Goal: Navigation & Orientation: Find specific page/section

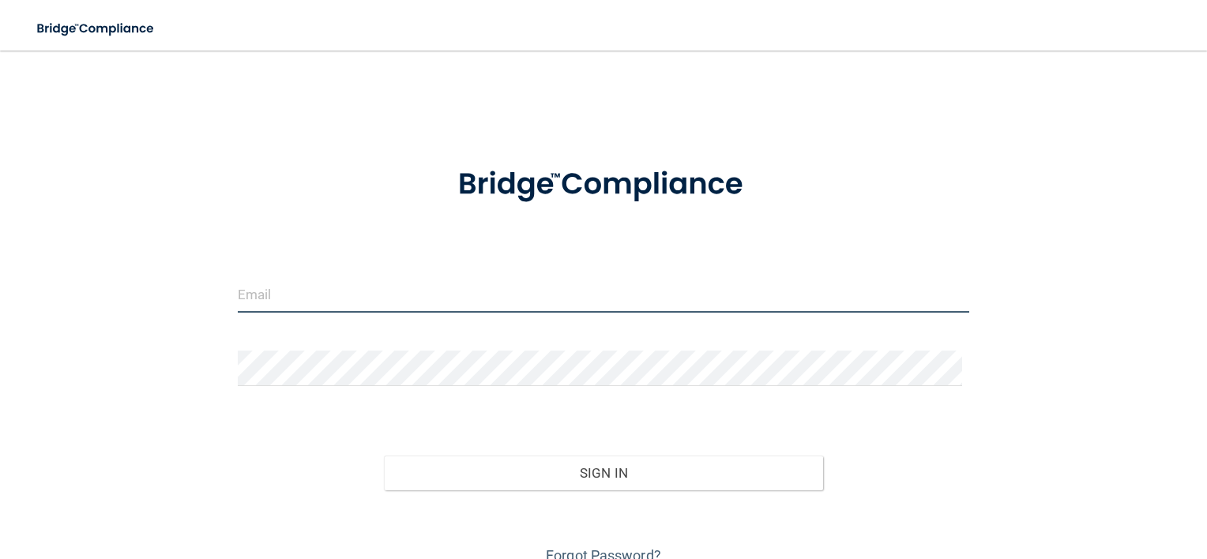
click at [295, 294] on input "email" at bounding box center [604, 295] width 732 height 36
click at [312, 298] on input "email" at bounding box center [604, 295] width 732 height 36
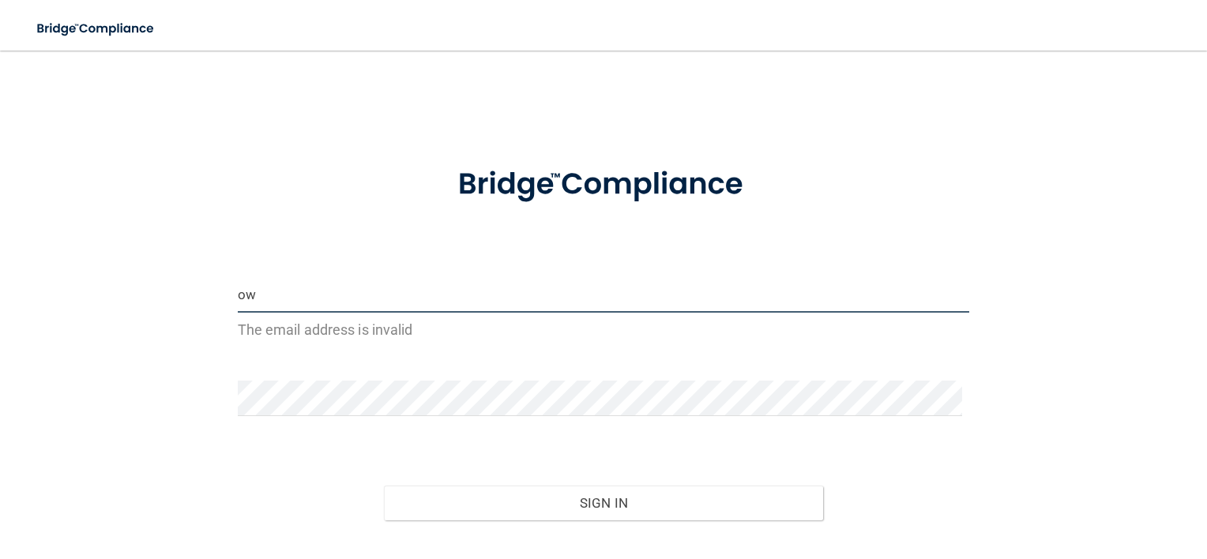
type input "[PERSON_NAME][EMAIL_ADDRESS][DOMAIN_NAME]"
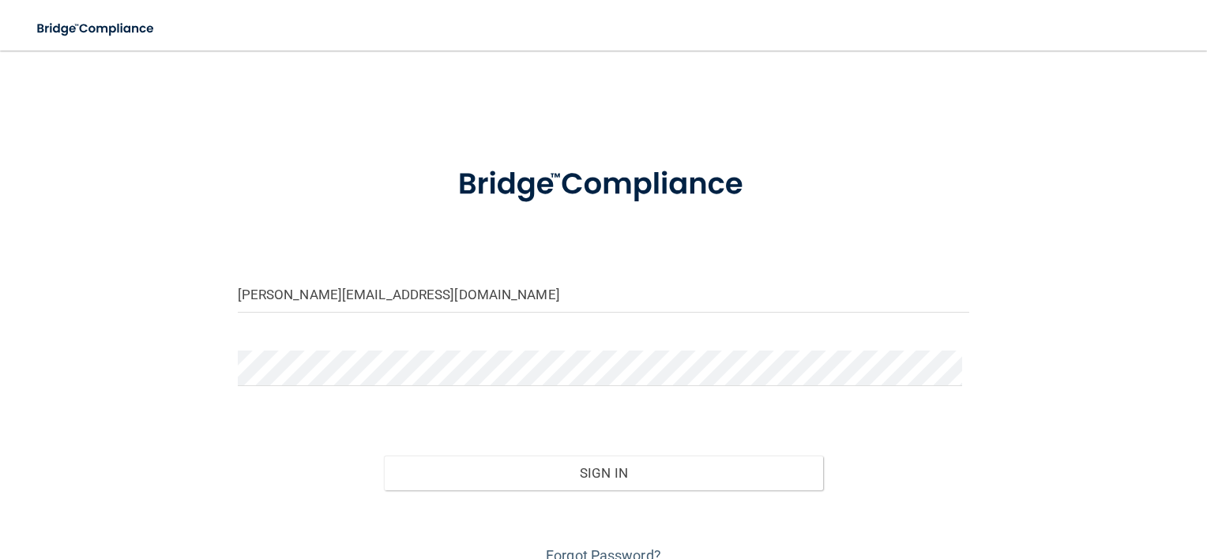
click at [525, 492] on div "Forgot Password?" at bounding box center [604, 530] width 756 height 79
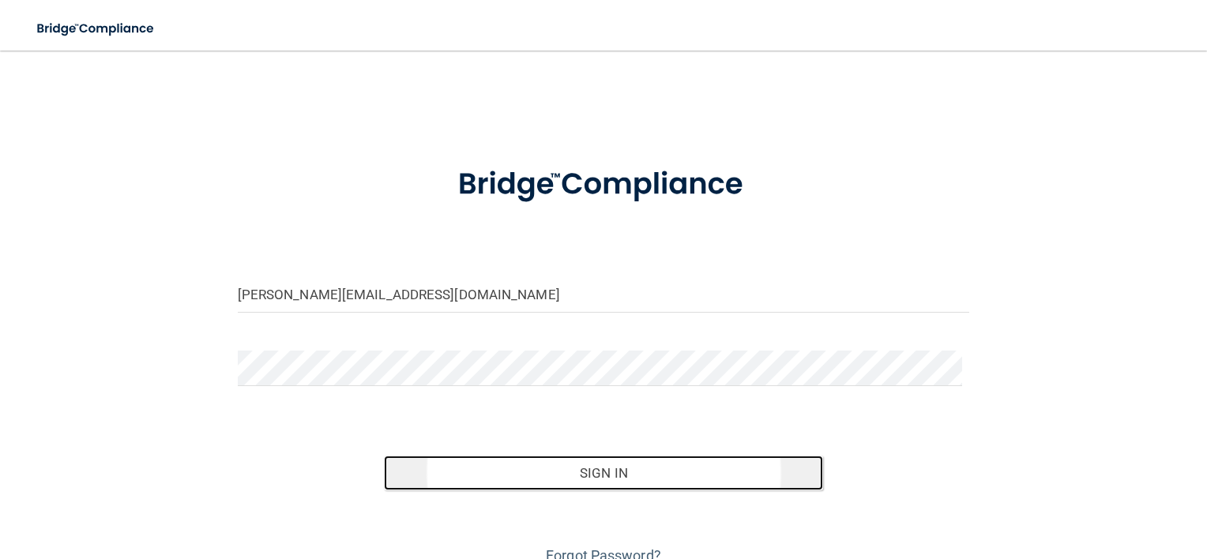
click at [565, 471] on button "Sign In" at bounding box center [603, 473] width 439 height 35
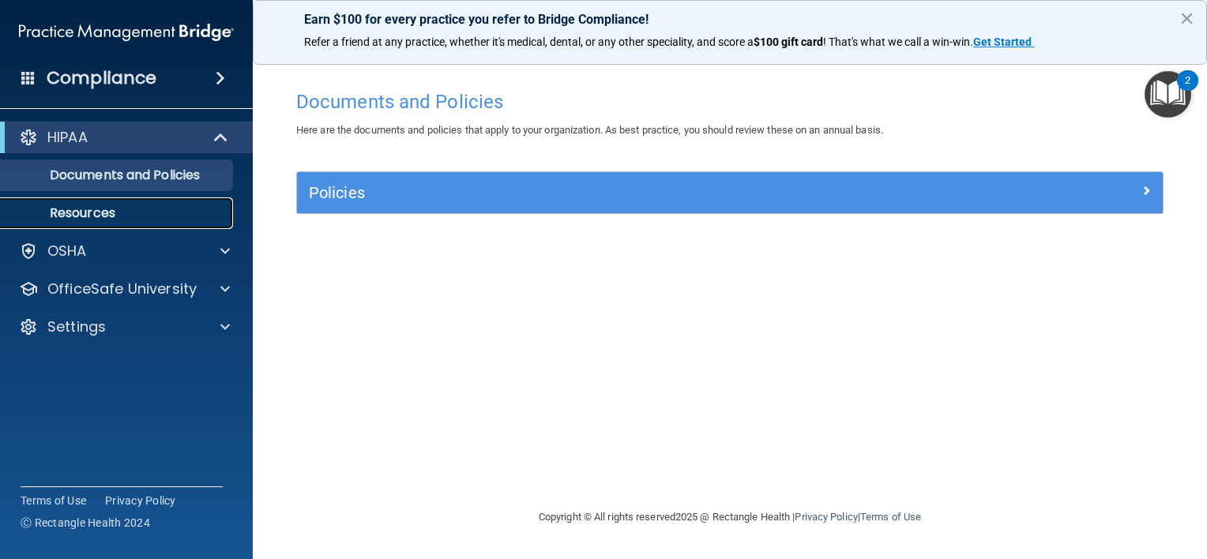
click at [175, 214] on p "Resources" at bounding box center [118, 213] width 216 height 16
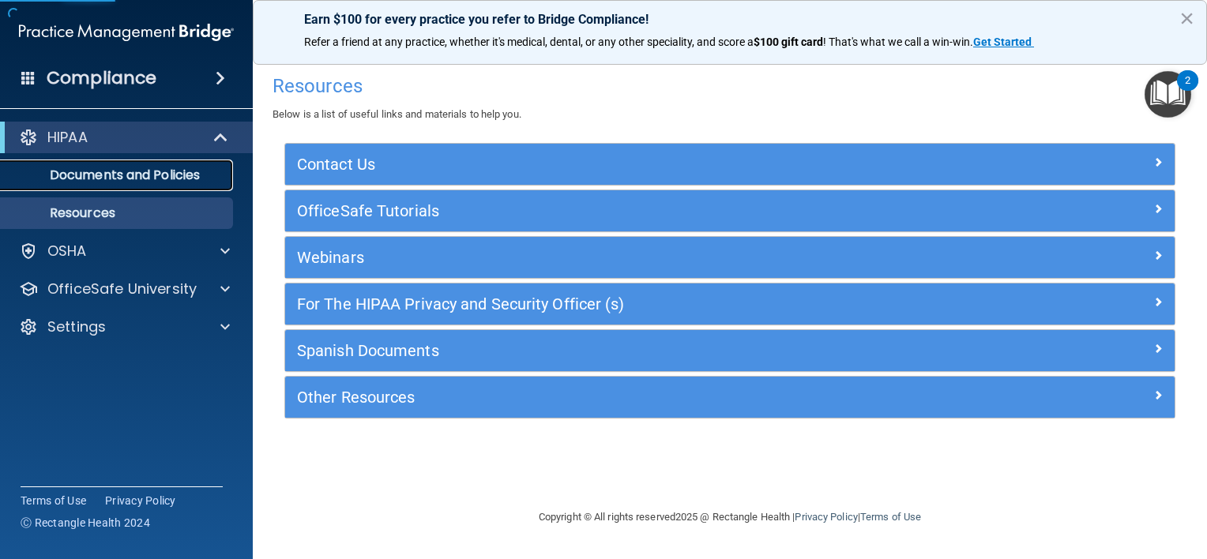
click at [183, 186] on link "Documents and Policies" at bounding box center [108, 176] width 249 height 32
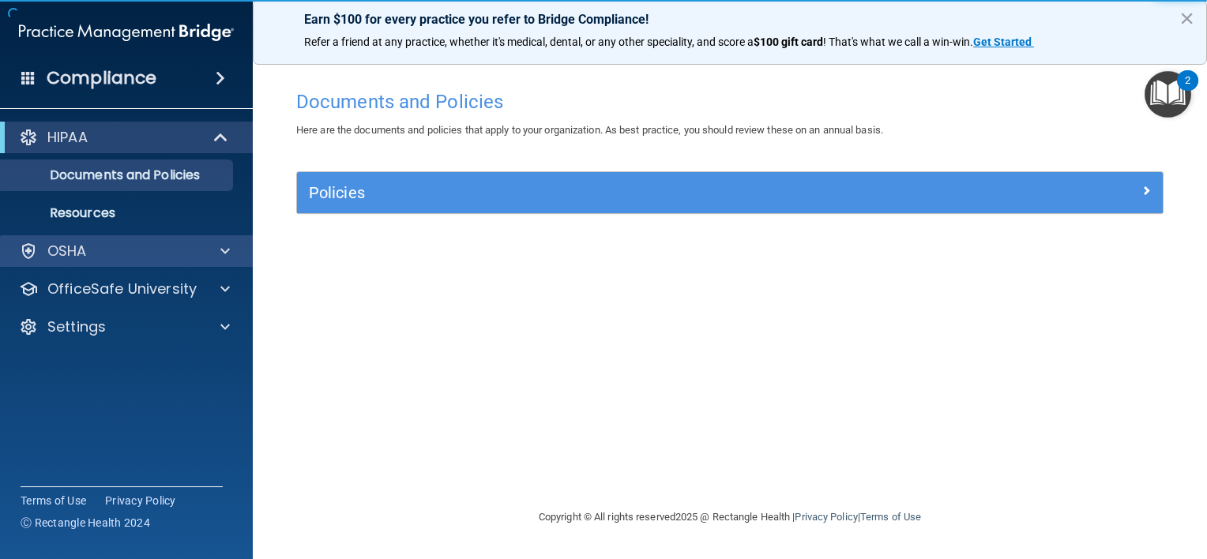
click at [205, 264] on div "OSHA" at bounding box center [127, 251] width 254 height 32
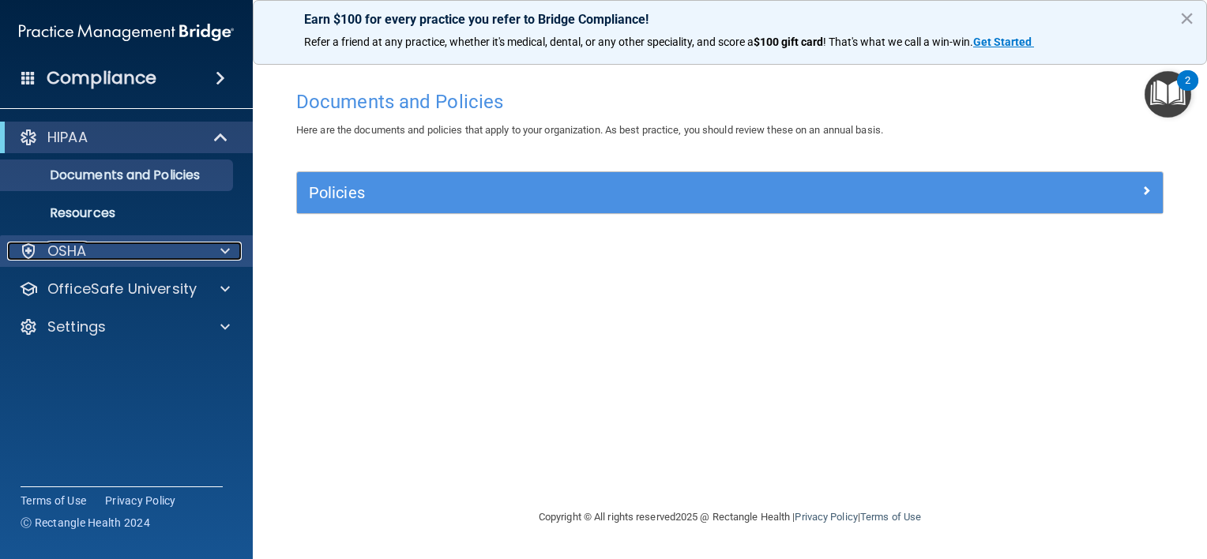
click at [218, 258] on div at bounding box center [222, 251] width 39 height 19
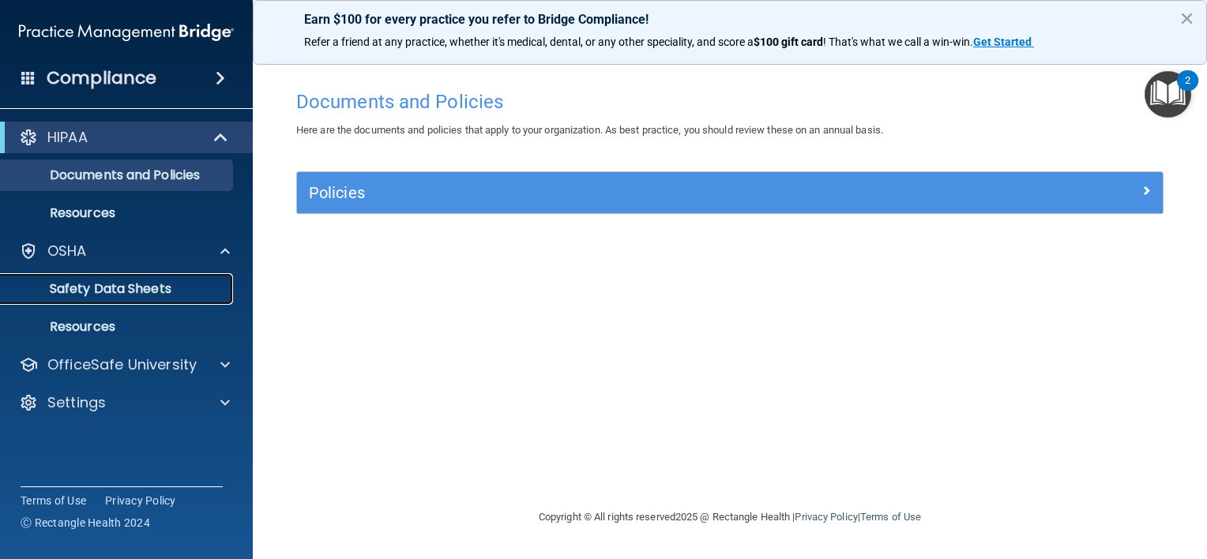
click at [196, 289] on p "Safety Data Sheets" at bounding box center [118, 289] width 216 height 16
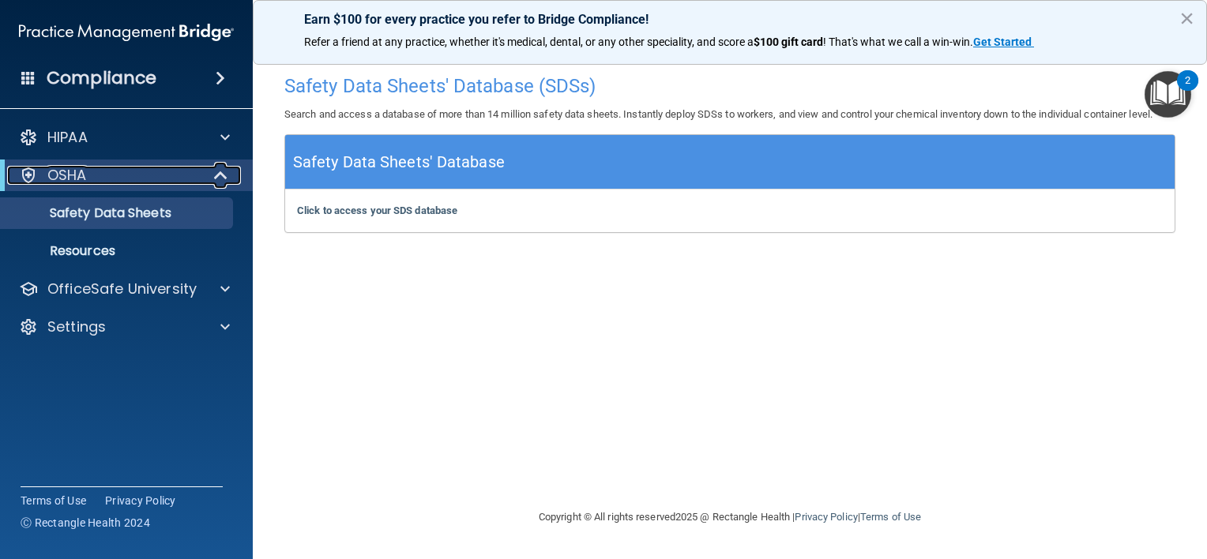
click at [194, 171] on div "OSHA" at bounding box center [104, 175] width 195 height 19
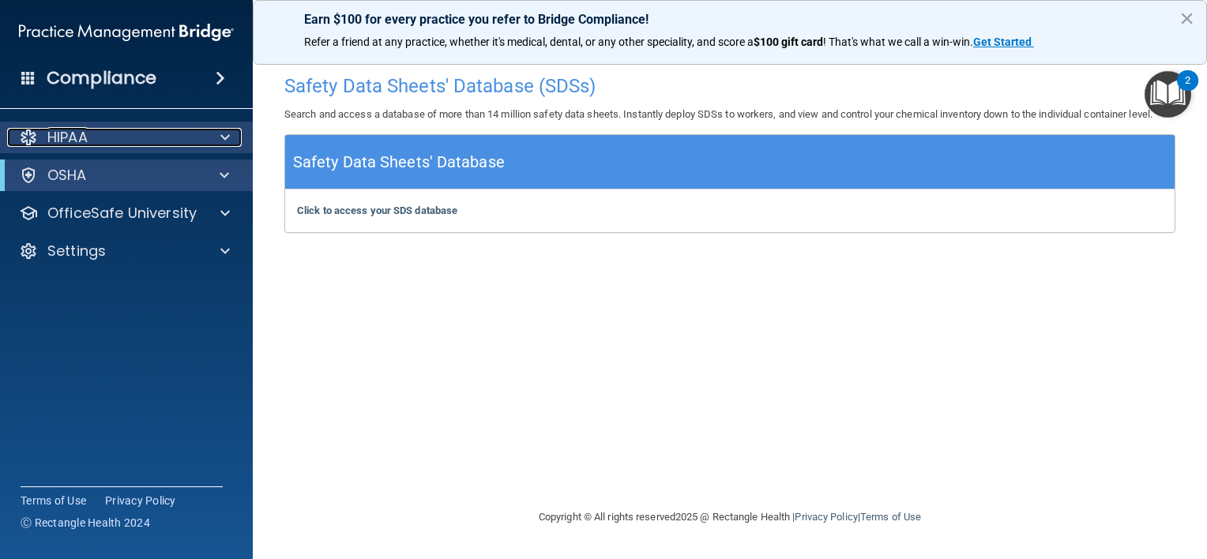
click at [193, 135] on div "HIPAA" at bounding box center [105, 137] width 196 height 19
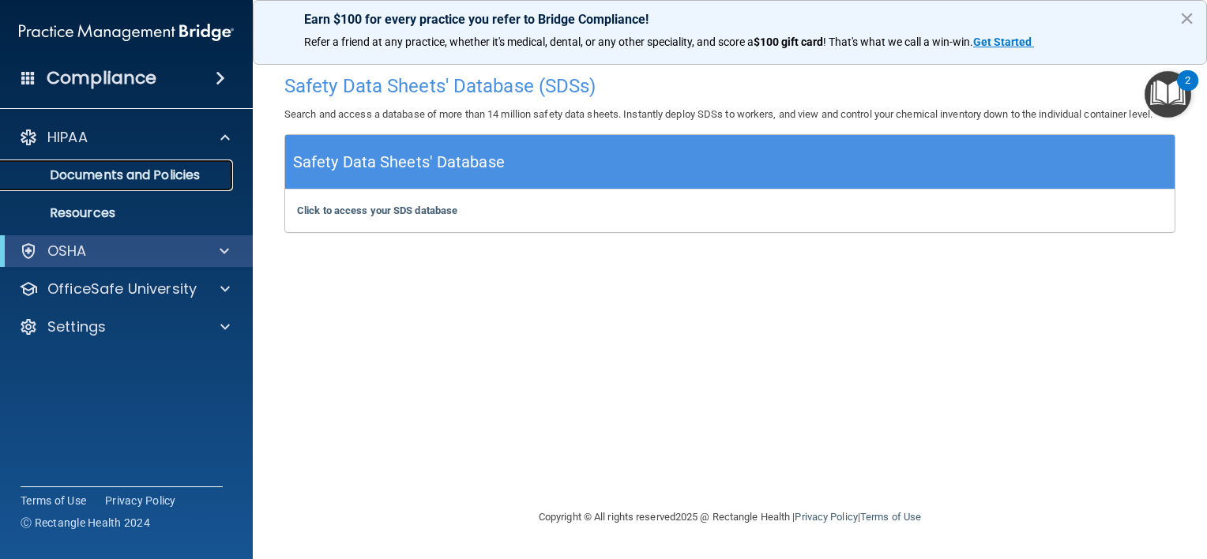
click at [193, 184] on link "Documents and Policies" at bounding box center [108, 176] width 249 height 32
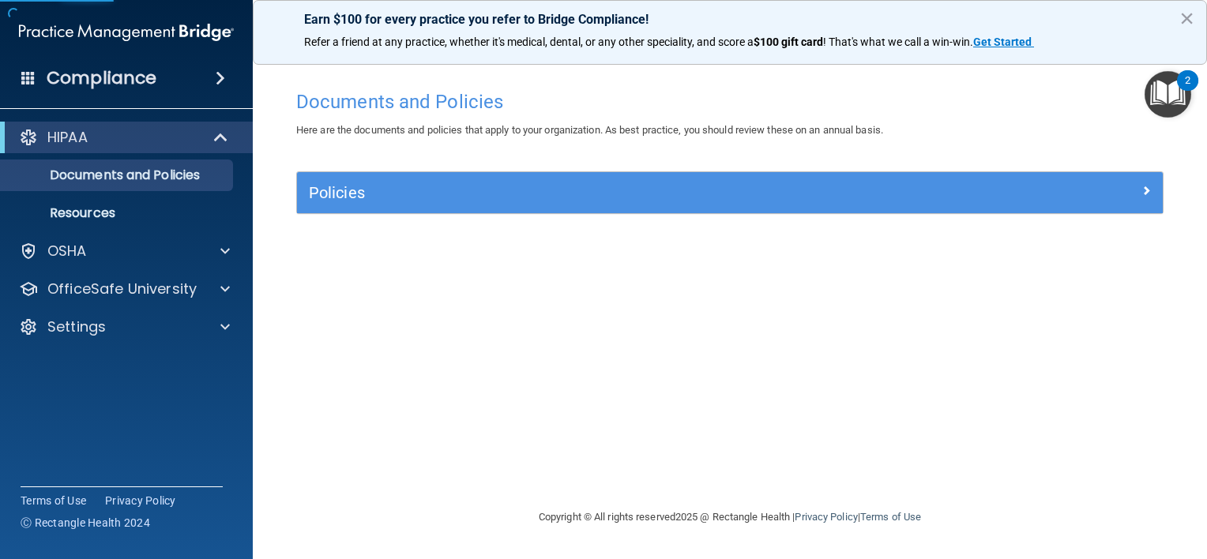
click at [216, 78] on span at bounding box center [220, 78] width 9 height 19
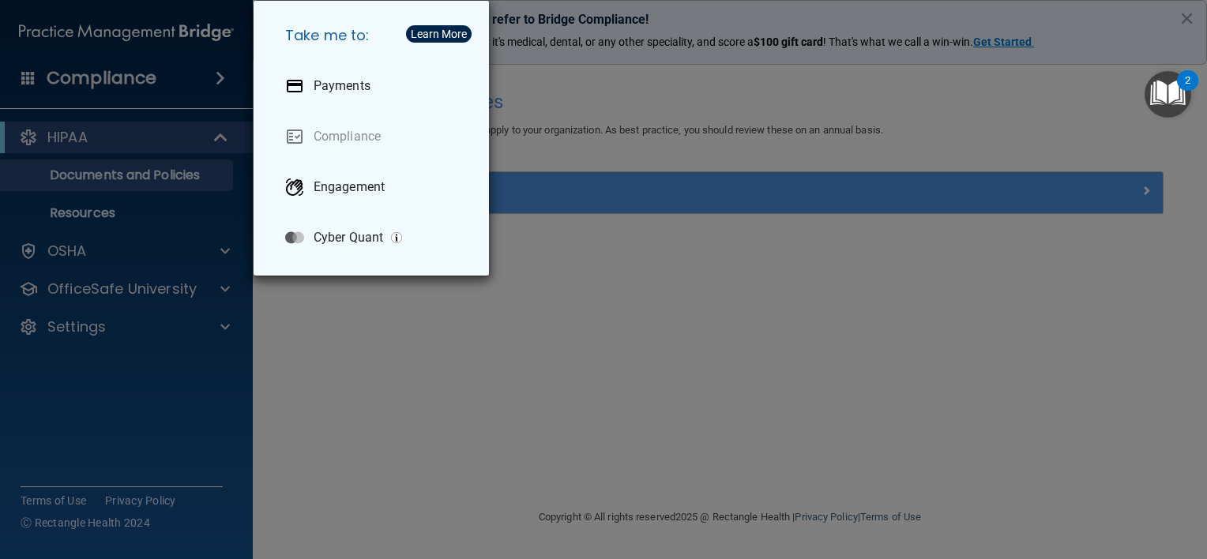
click at [318, 389] on div "Take me to: Payments Compliance Engagement Cyber Quant" at bounding box center [603, 279] width 1207 height 559
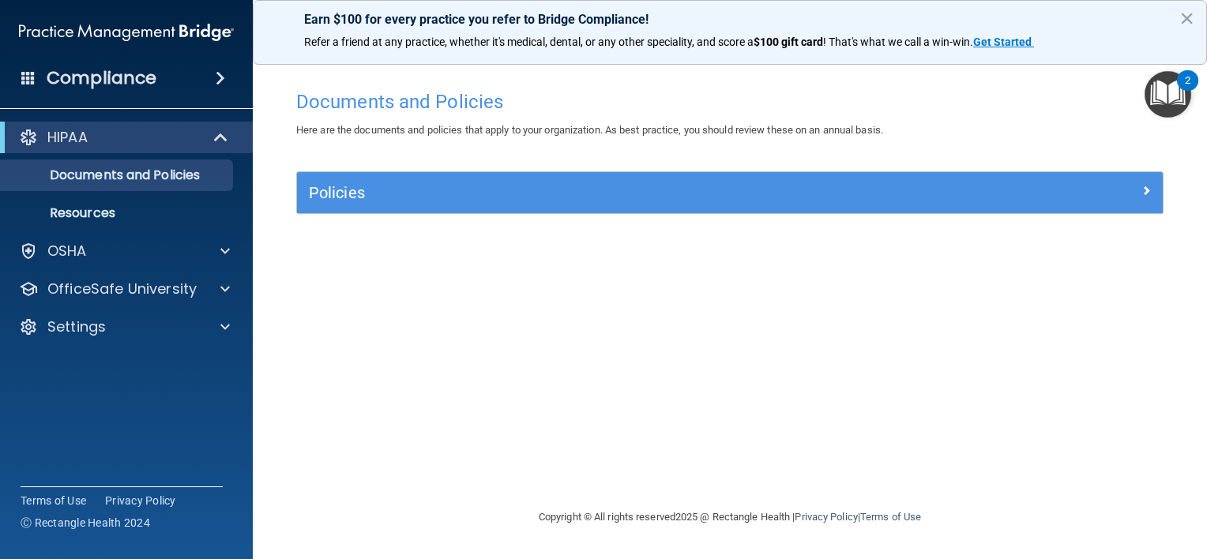
click at [152, 88] on h4 "Compliance" at bounding box center [102, 78] width 110 height 22
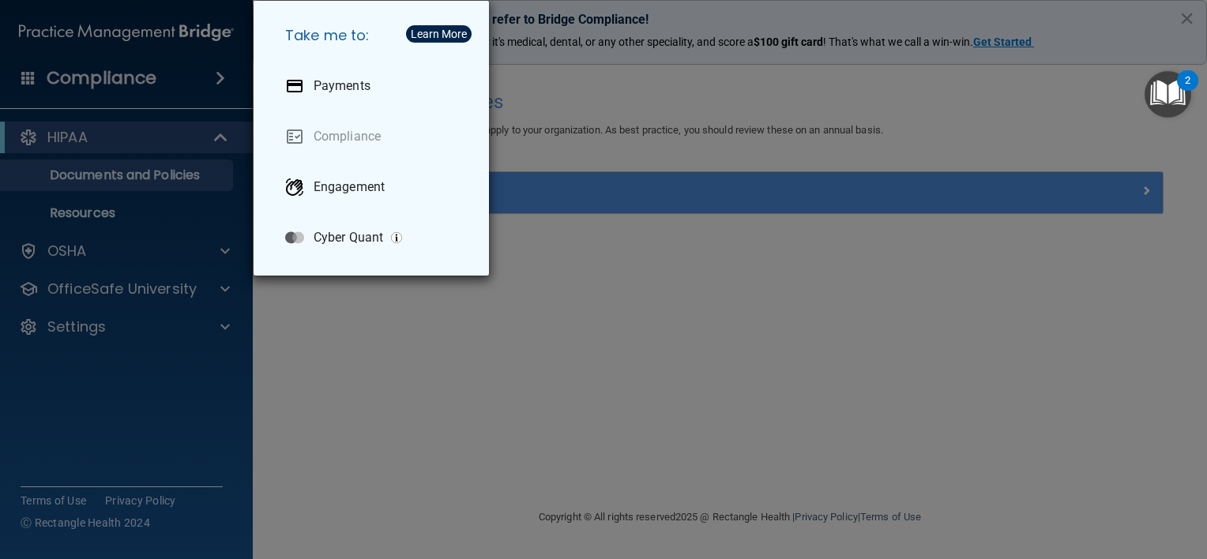
click at [25, 72] on div "Take me to: Payments Compliance Engagement Cyber Quant" at bounding box center [603, 279] width 1207 height 559
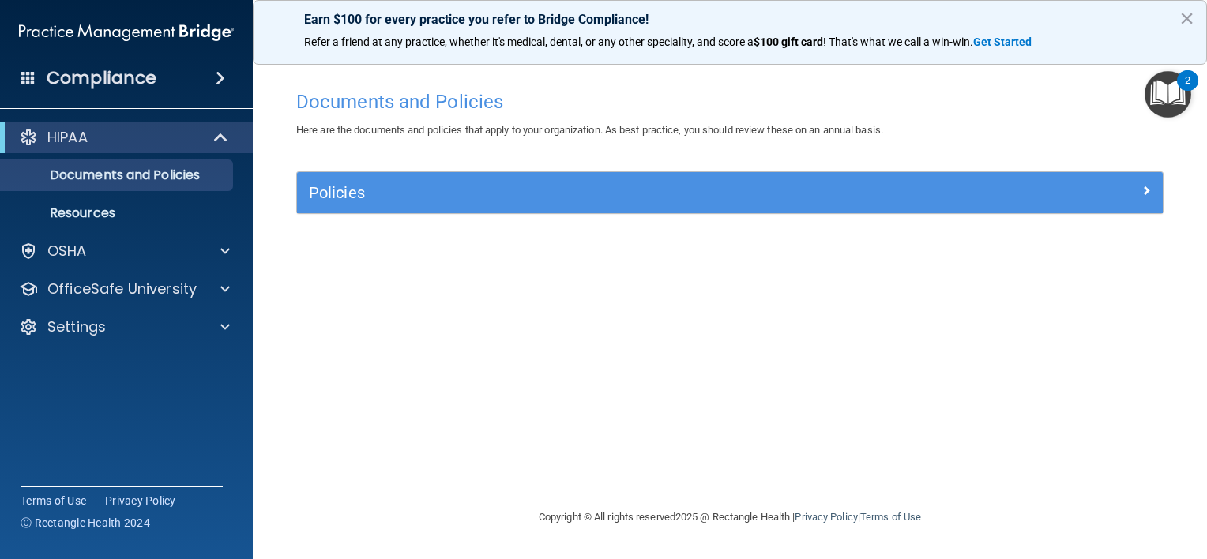
click at [31, 77] on span at bounding box center [28, 77] width 14 height 14
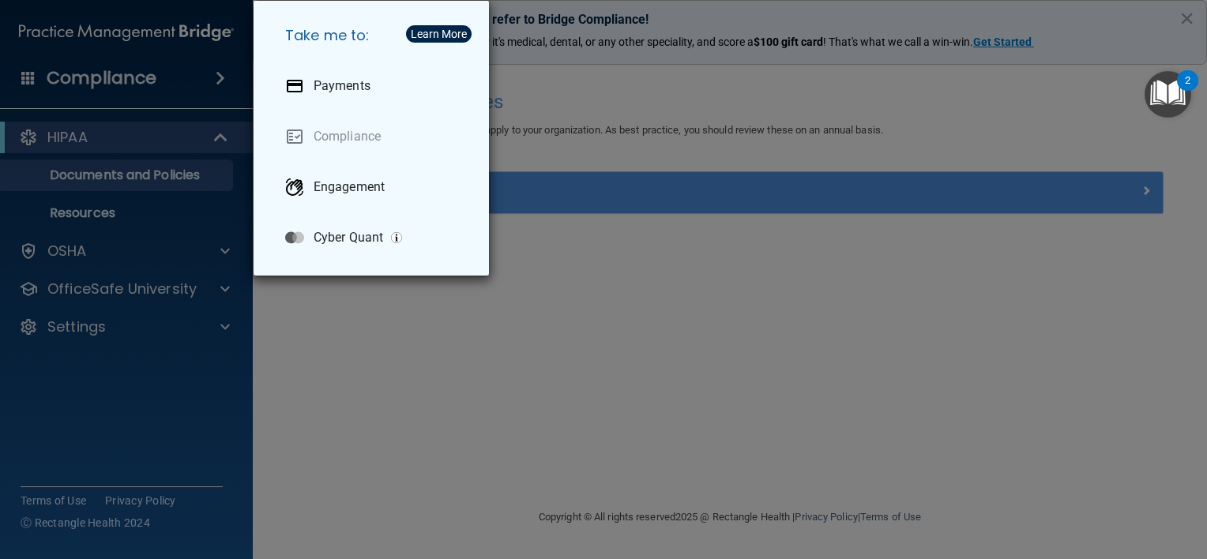
click at [370, 332] on div "Take me to: Payments Compliance Engagement Cyber Quant" at bounding box center [603, 279] width 1207 height 559
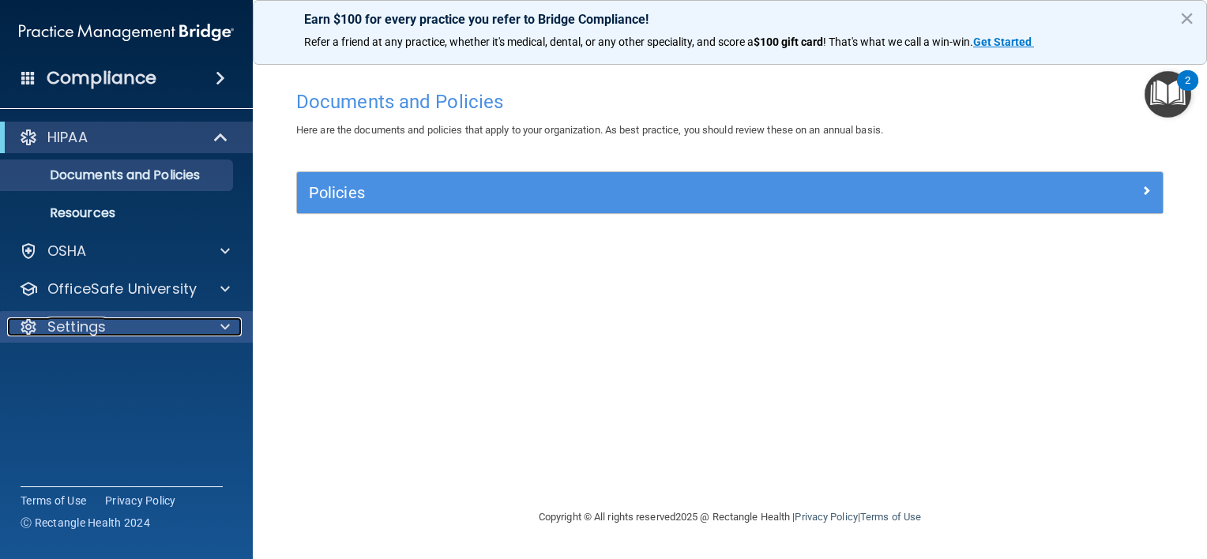
click at [130, 332] on div "Settings" at bounding box center [105, 327] width 196 height 19
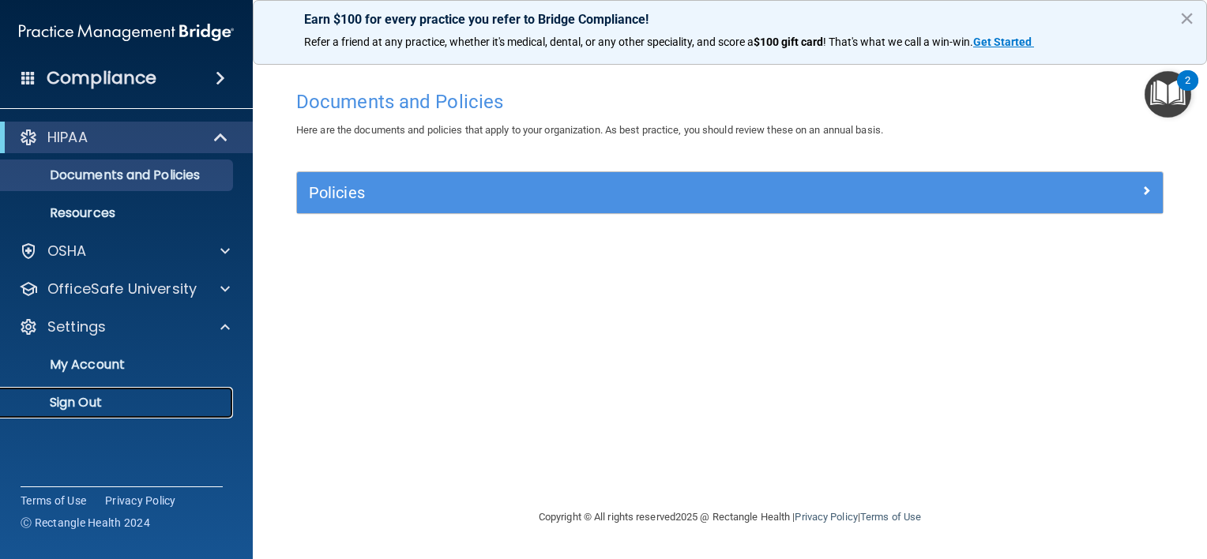
click at [101, 406] on p "Sign Out" at bounding box center [118, 403] width 216 height 16
